Goal: Task Accomplishment & Management: Manage account settings

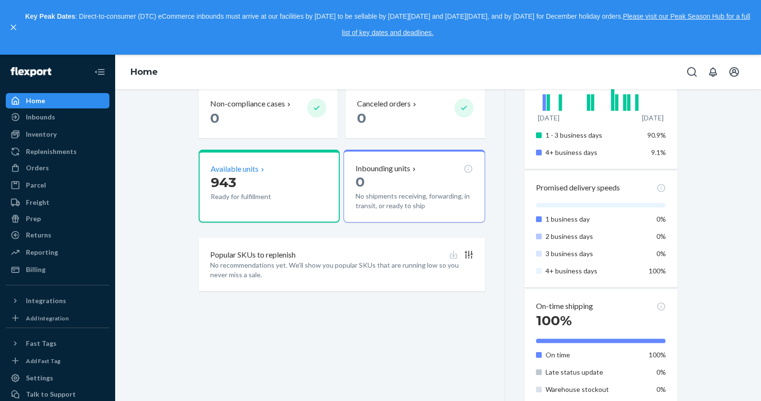
scroll to position [310, 0]
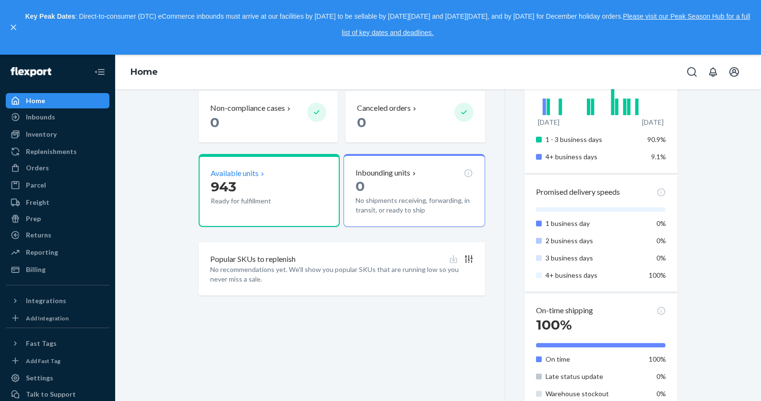
click at [242, 178] on p "943" at bounding box center [255, 186] width 89 height 17
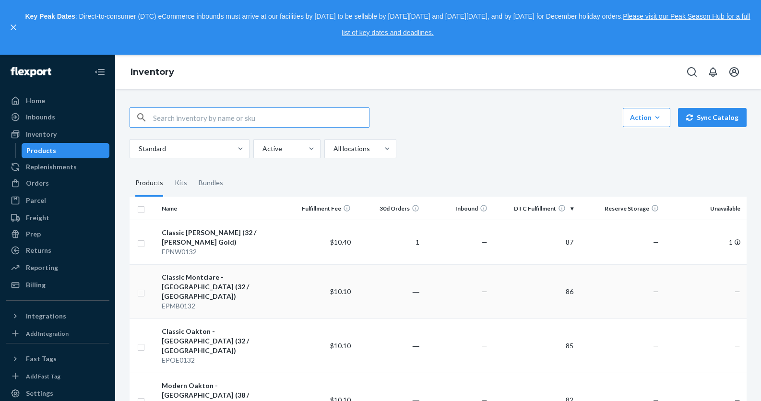
scroll to position [12, 0]
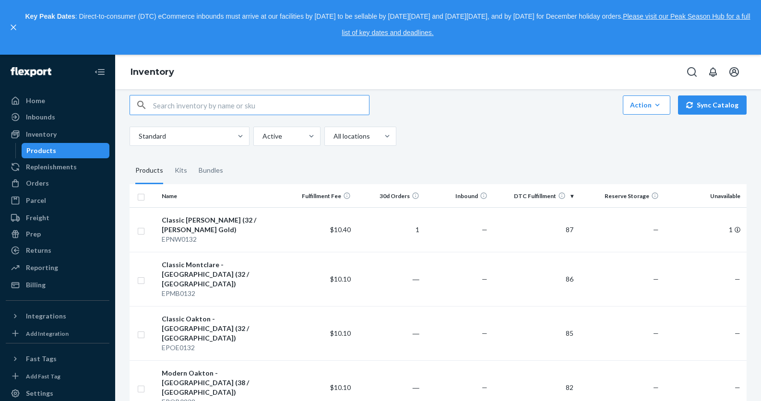
click at [212, 105] on input "text" at bounding box center [261, 105] width 216 height 19
paste input "Men's Classic St. Rivers - [GEOGRAPHIC_DATA]"
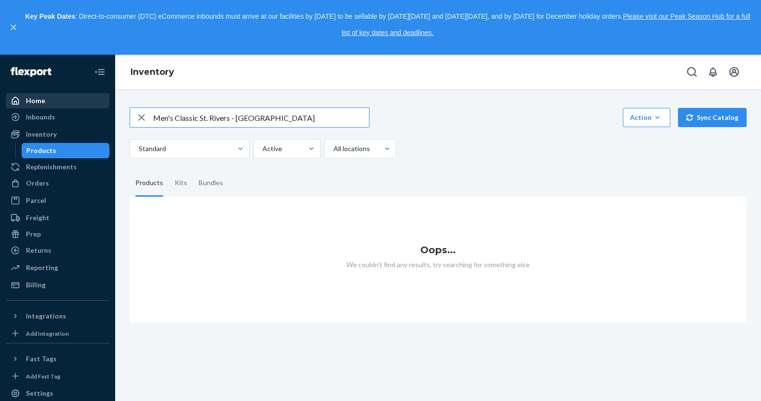
drag, startPoint x: 198, startPoint y: 118, endPoint x: 102, endPoint y: 107, distance: 96.7
click at [102, 107] on div "Home Inbounds Shipping Plans Problems Inventory Products Replenishments Orders …" at bounding box center [380, 228] width 761 height 347
type input "St. Rivers - [GEOGRAPHIC_DATA]"
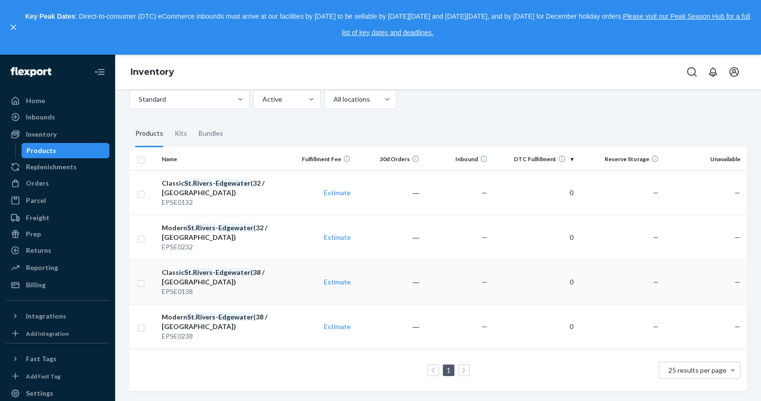
click at [185, 276] on em "St" at bounding box center [187, 272] width 7 height 8
